Goal: Information Seeking & Learning: Find contact information

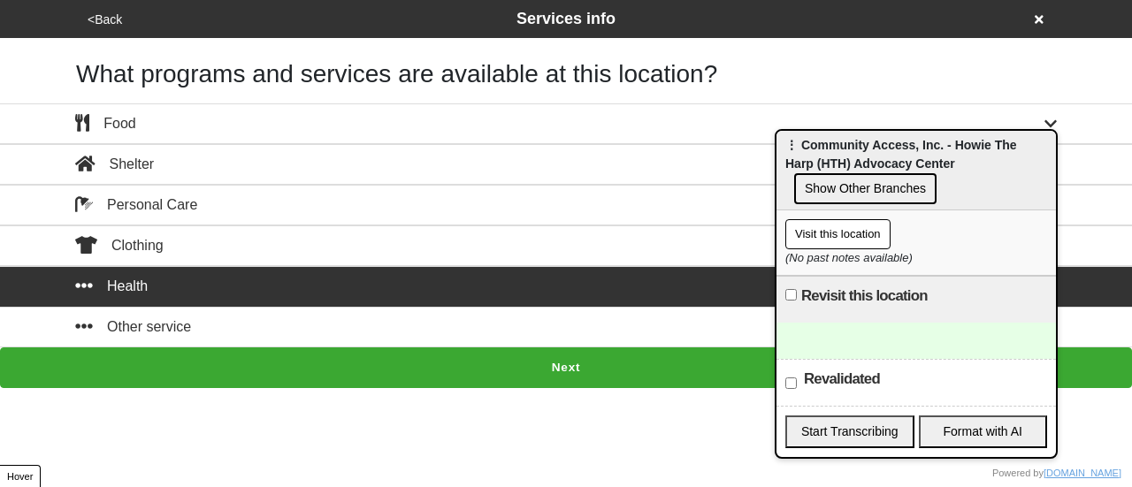
click at [822, 234] on button "Visit this location" at bounding box center [837, 234] width 105 height 30
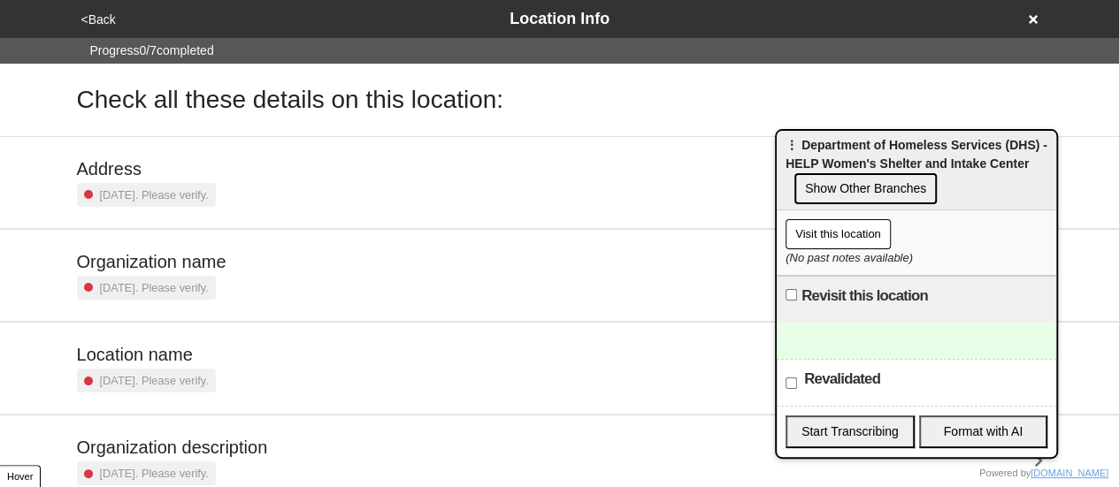
click at [1031, 20] on icon at bounding box center [1032, 19] width 9 height 9
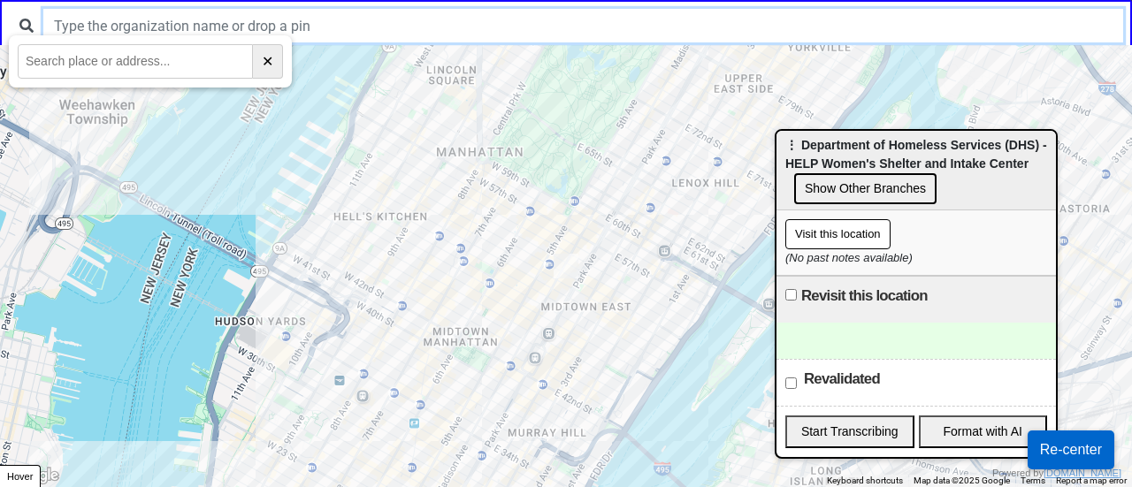
click at [345, 9] on input "text" at bounding box center [583, 26] width 1080 height 34
paste input "artment of Homeless Service"
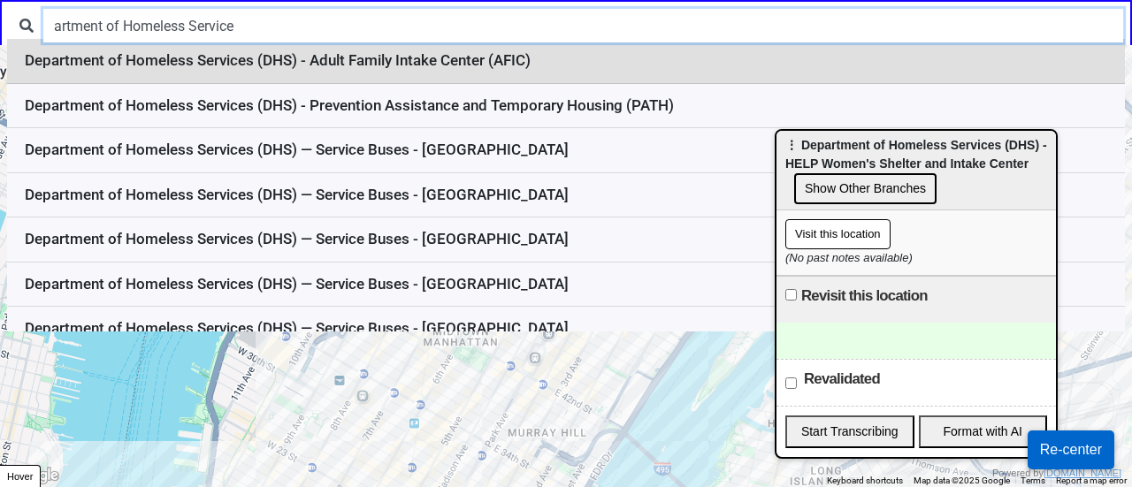
type input "artment of Homeless Service"
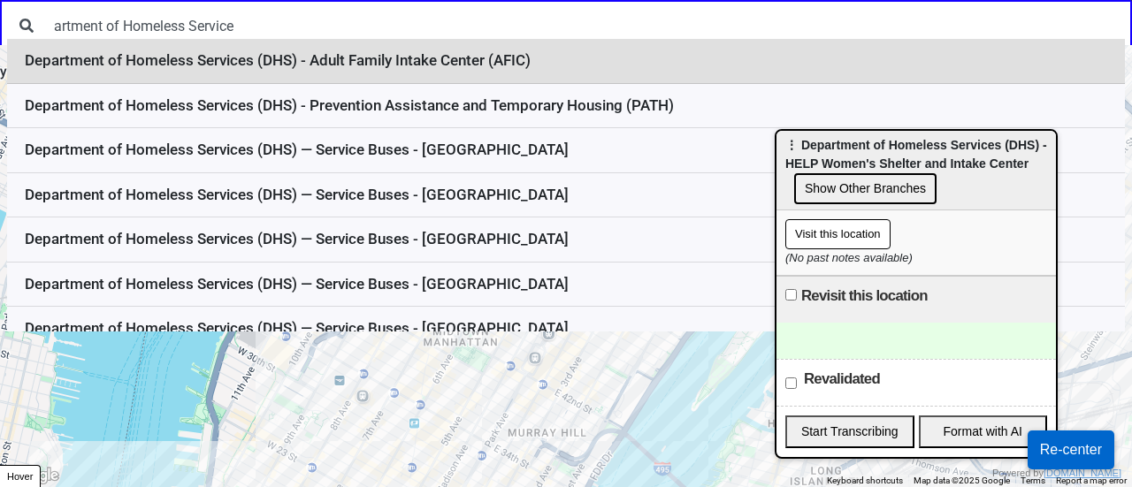
click at [403, 66] on li "Department of Homeless Services (DHS) - Adult Family Intake Center (AFIC)" at bounding box center [566, 61] width 1118 height 45
